Goal: Find specific page/section: Find specific page/section

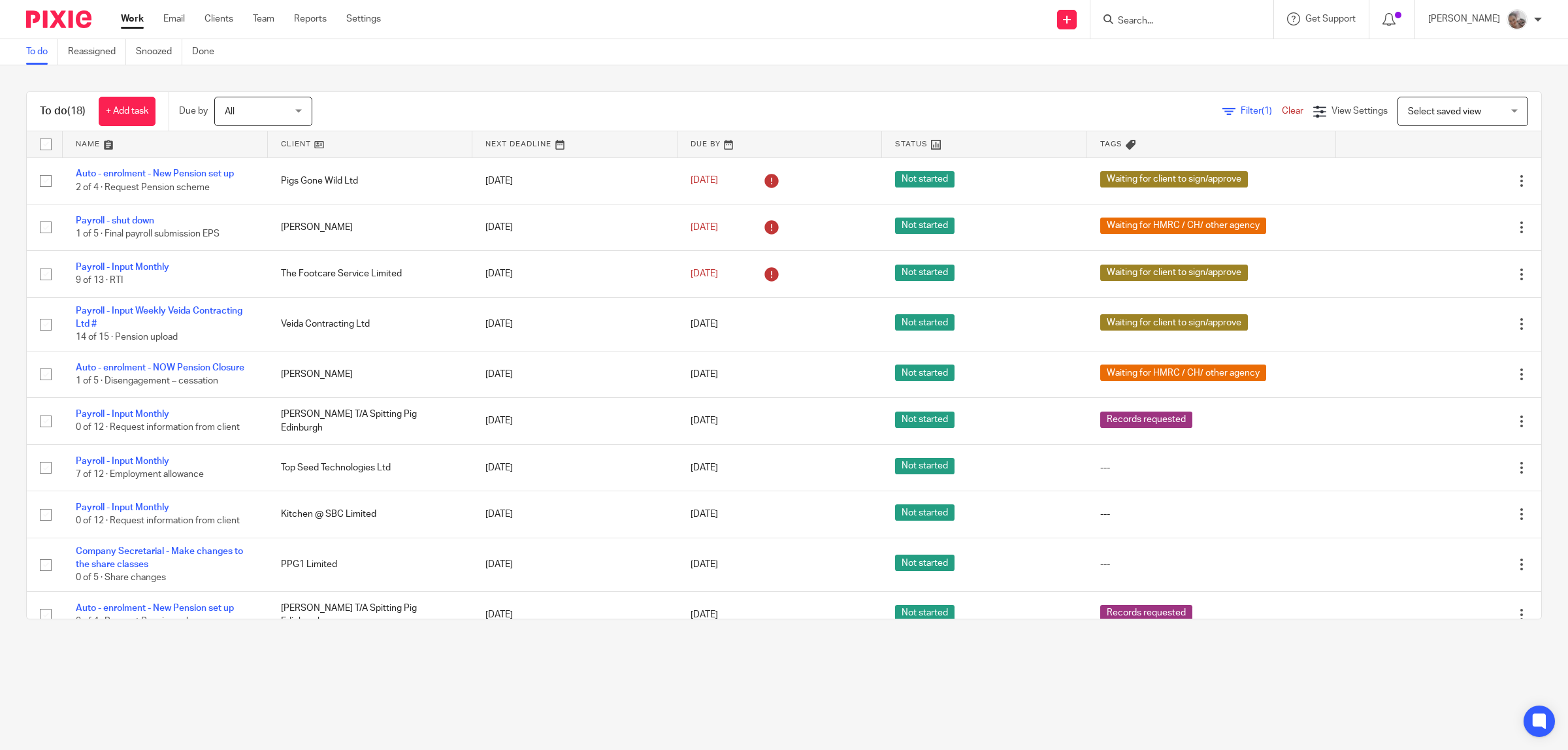
click at [1141, 25] on input "Search" at bounding box center [1176, 21] width 118 height 12
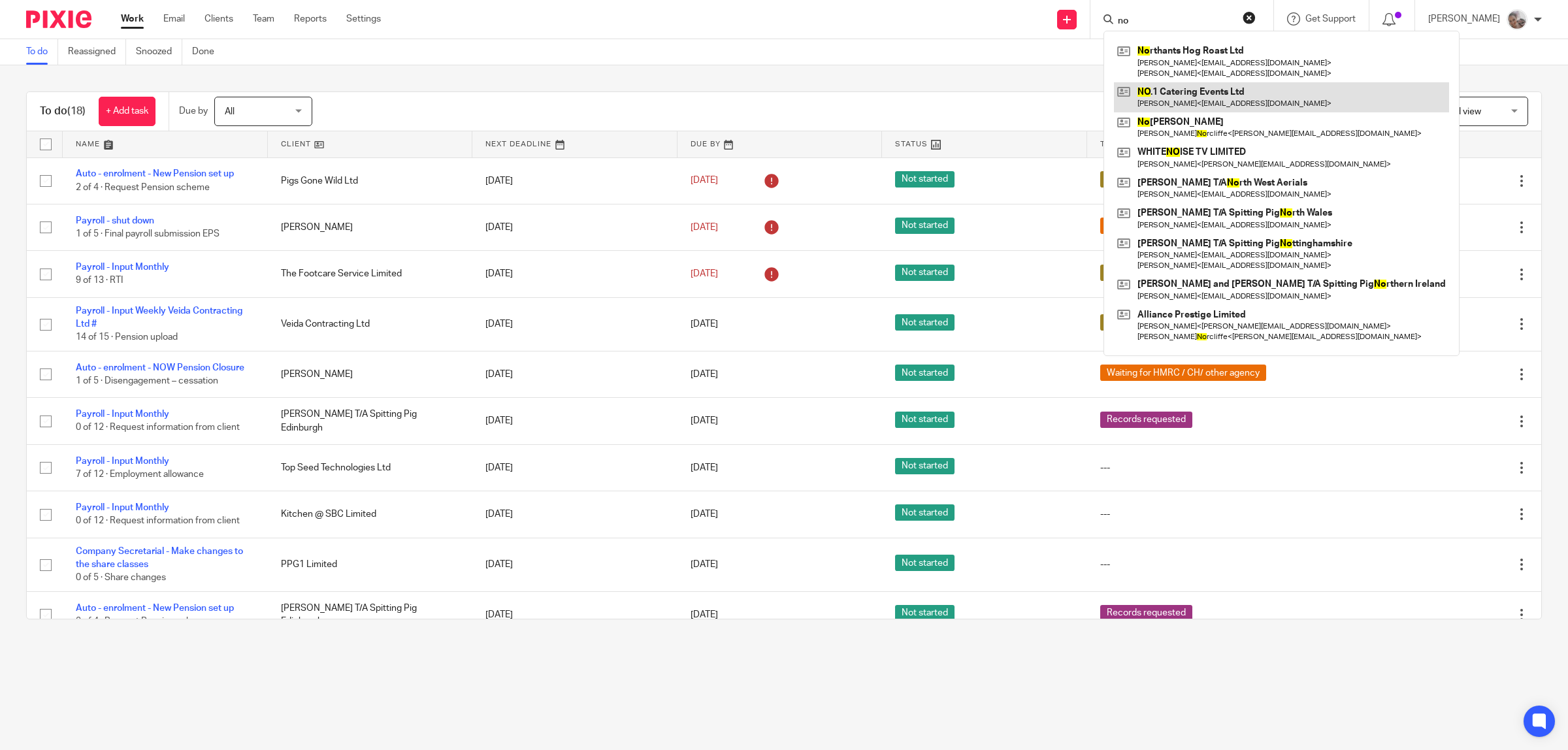
type input "no"
click at [1185, 93] on link at bounding box center [1282, 97] width 335 height 30
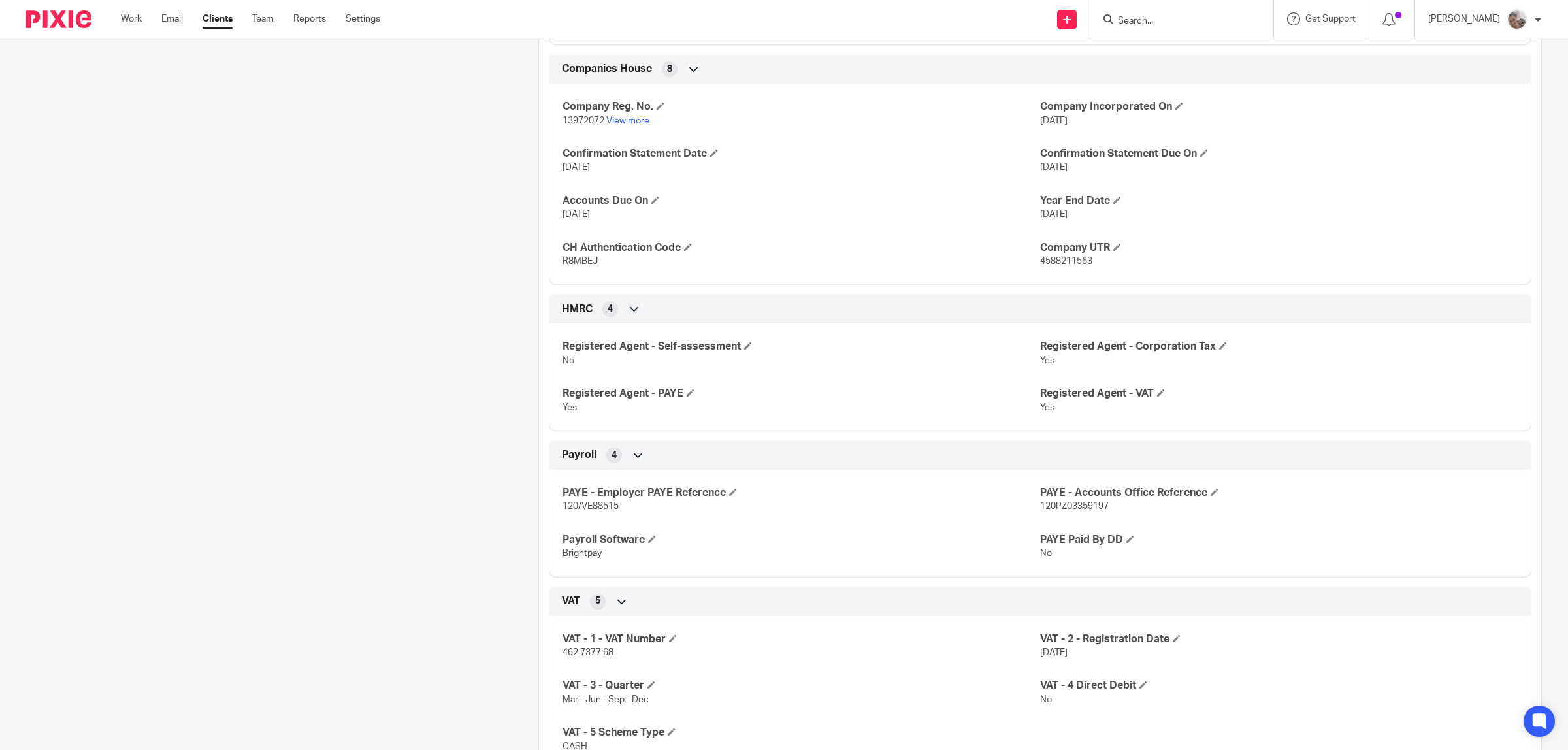
scroll to position [898, 0]
